Goal: Information Seeking & Learning: Learn about a topic

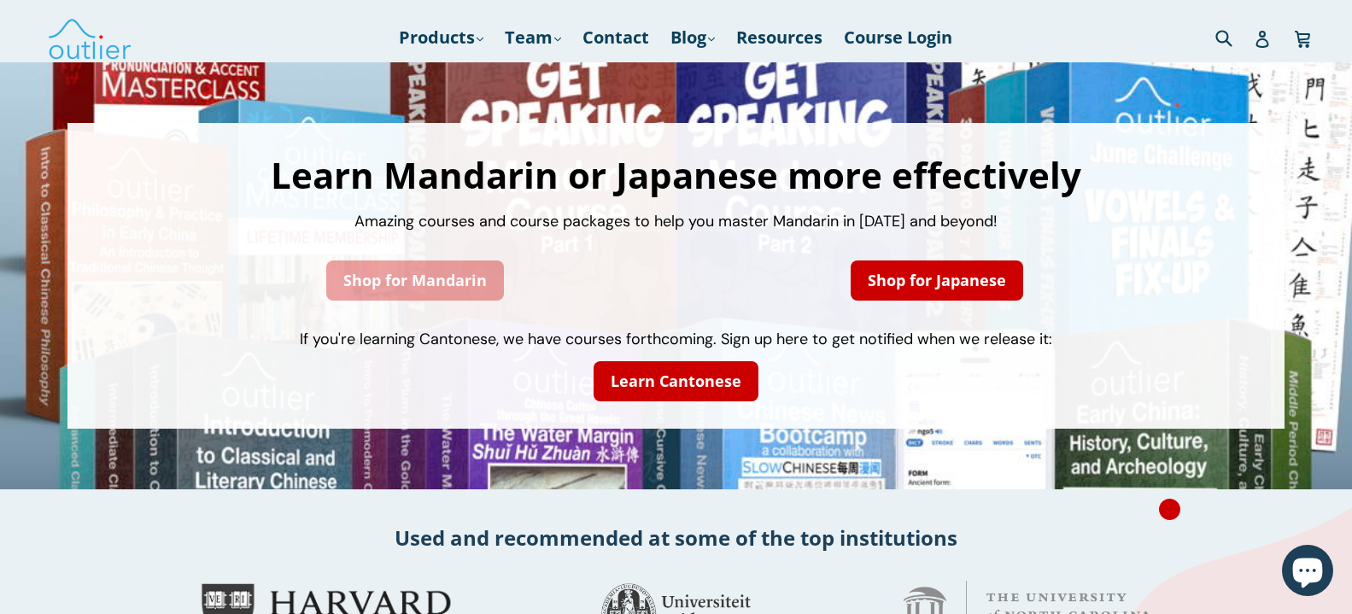
click at [375, 283] on link "Shop for Mandarin" at bounding box center [415, 280] width 178 height 40
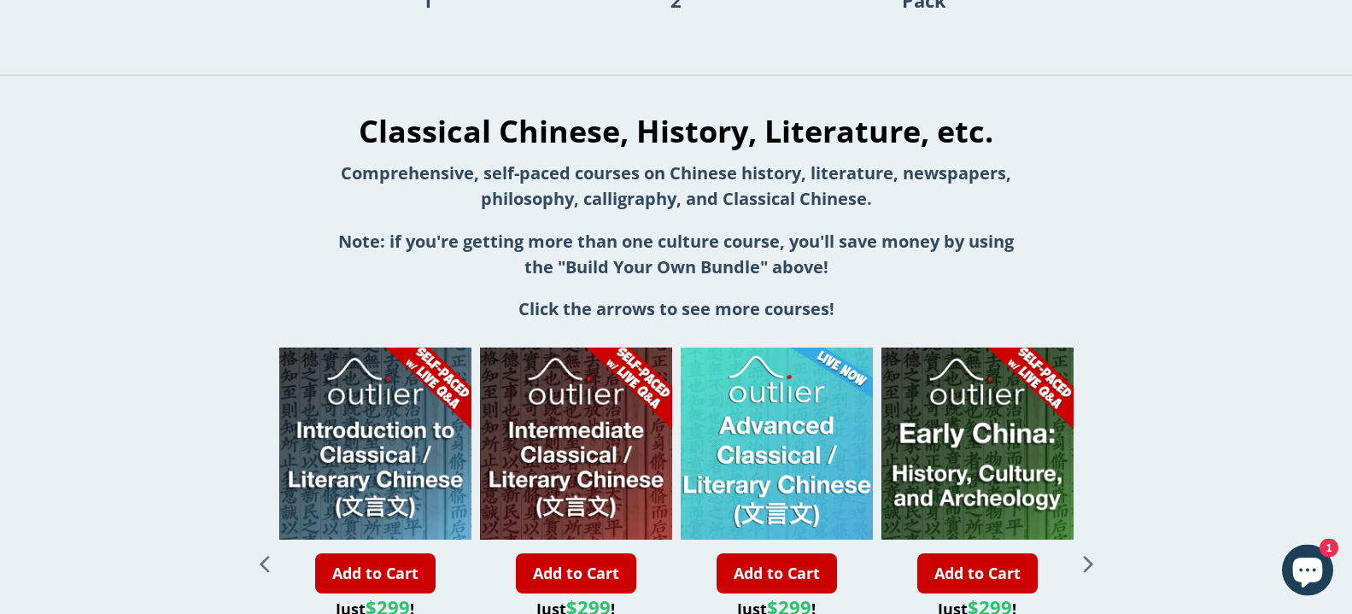
scroll to position [1916, 0]
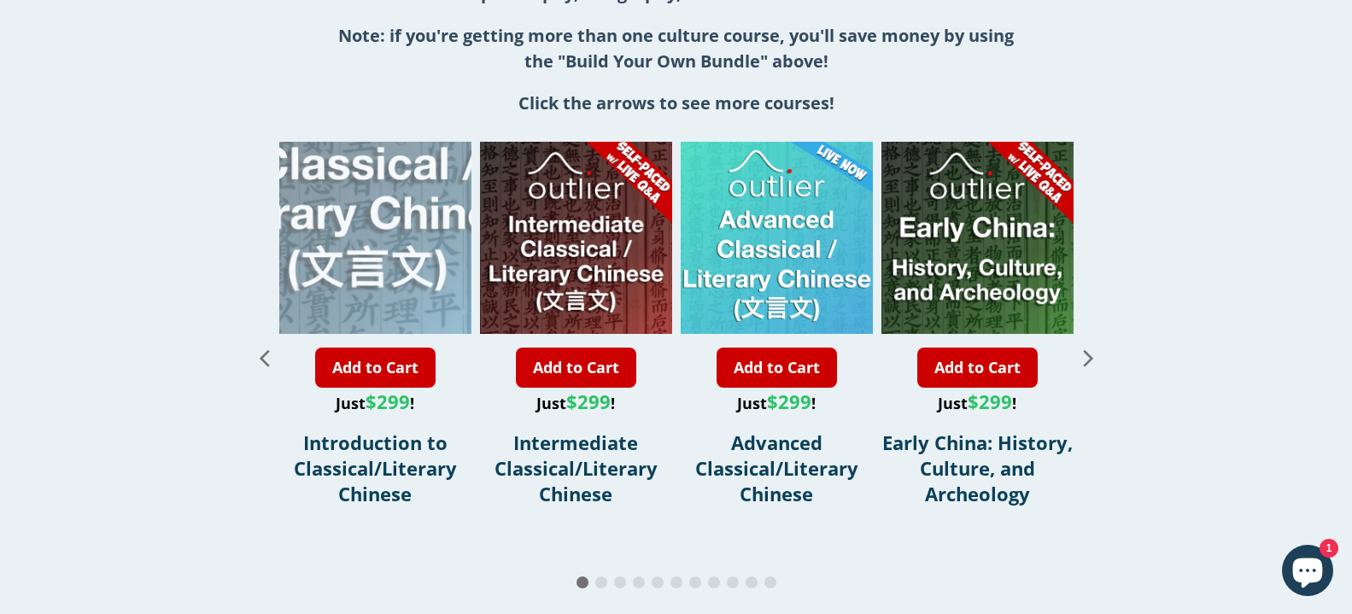
click at [383, 266] on div "1 / 11" at bounding box center [367, 142] width 384 height 384
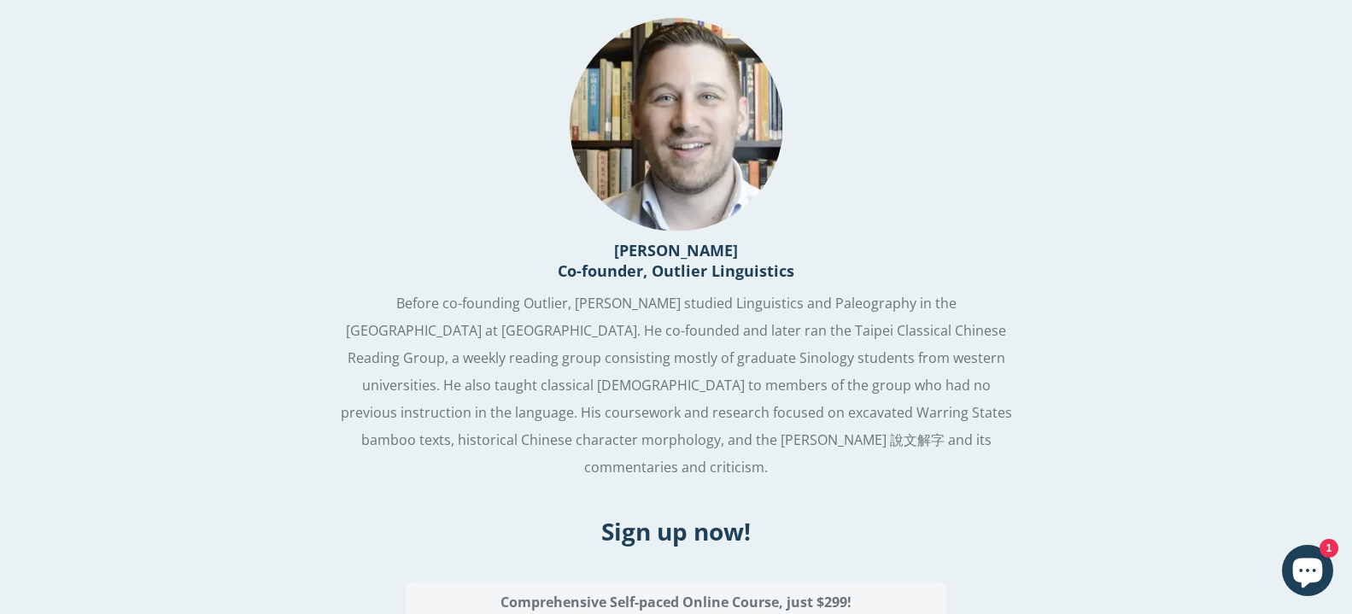
scroll to position [1132, 0]
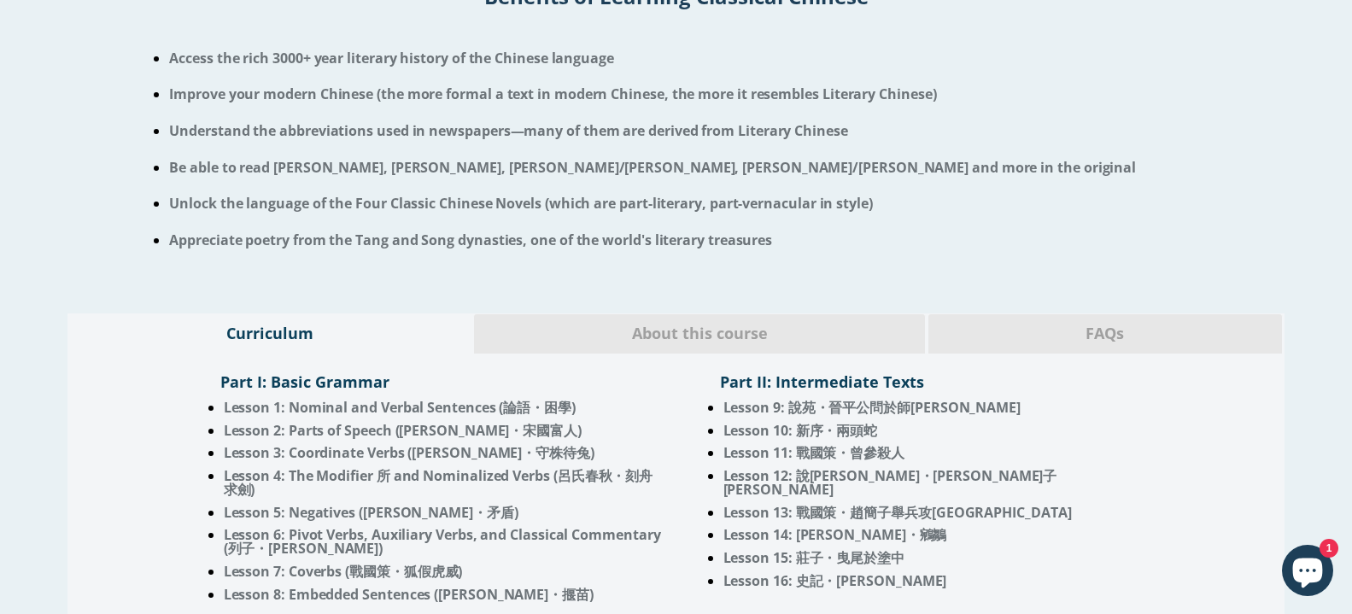
click at [769, 329] on span "About this course" at bounding box center [699, 334] width 425 height 22
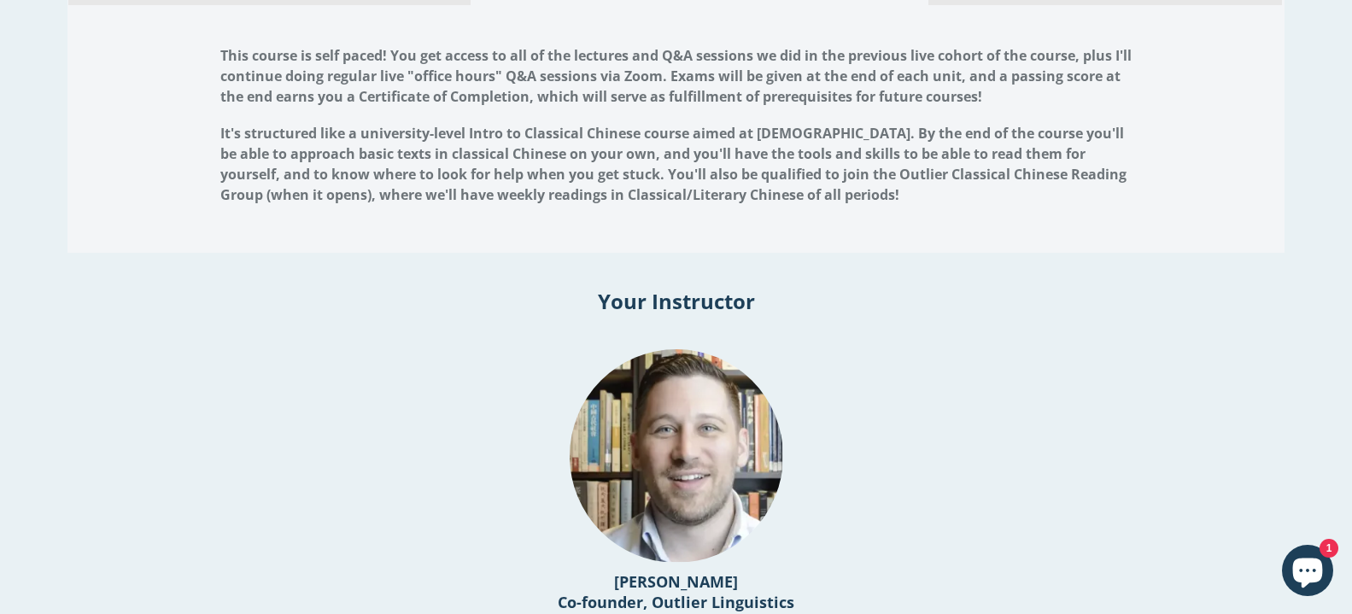
scroll to position [958, 0]
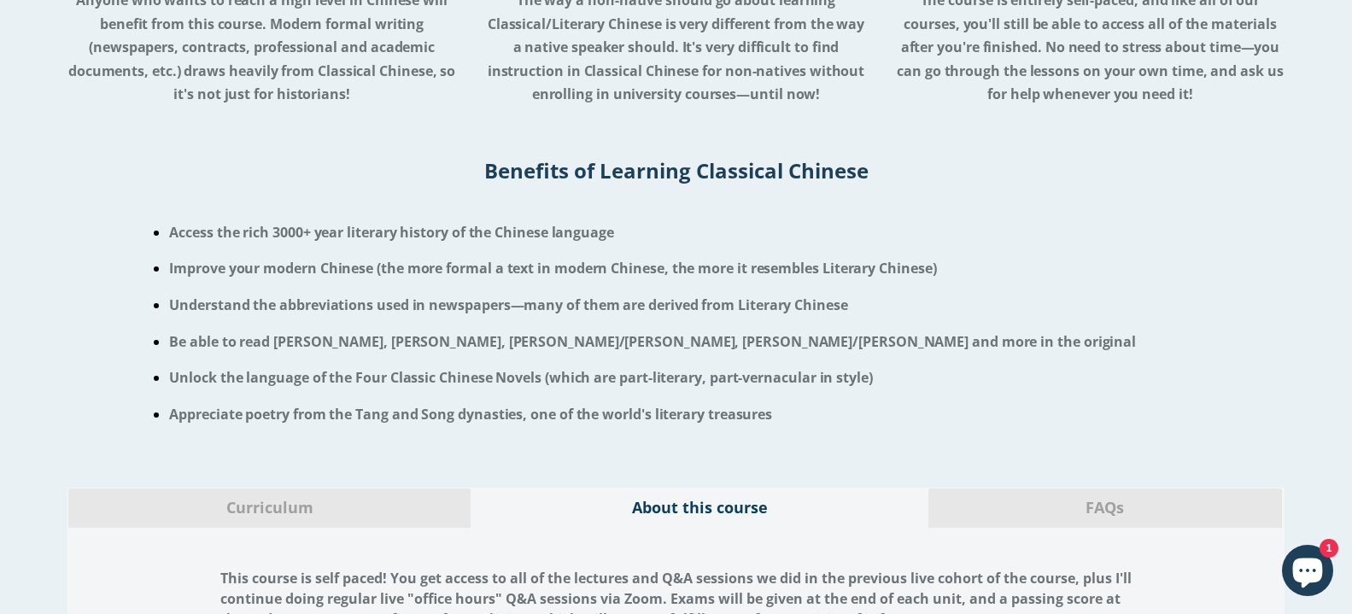
click at [196, 507] on span "Curriculum" at bounding box center [269, 508] width 377 height 22
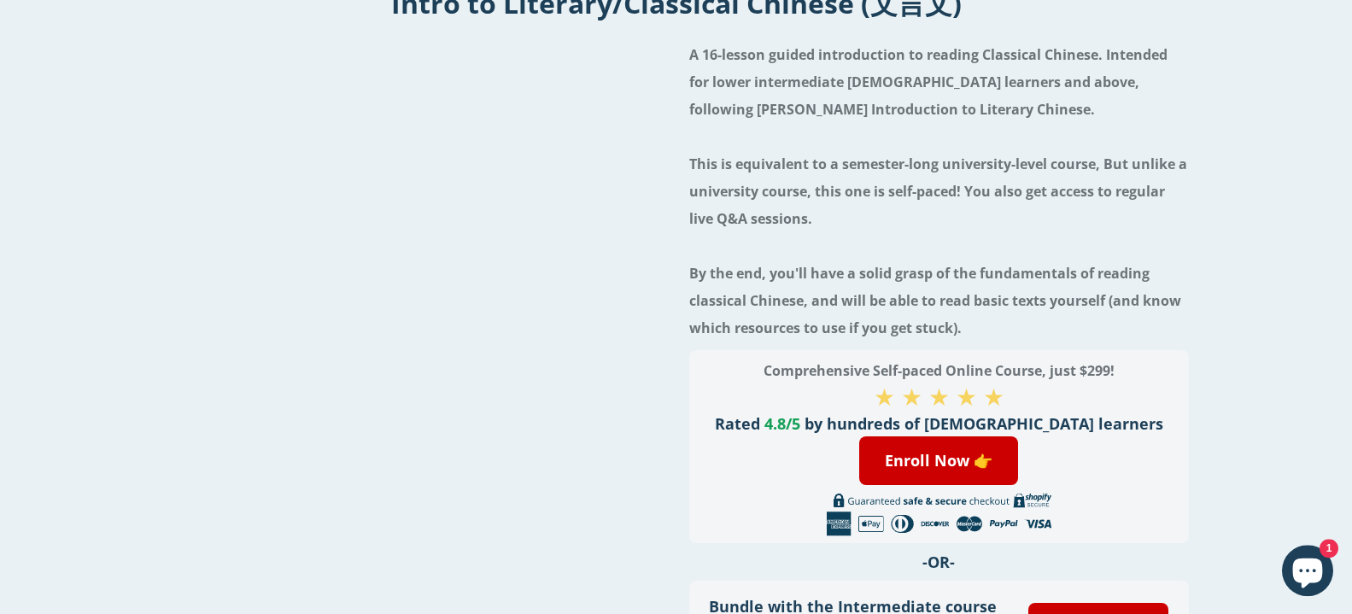
scroll to position [87, 0]
